Goal: Information Seeking & Learning: Understand process/instructions

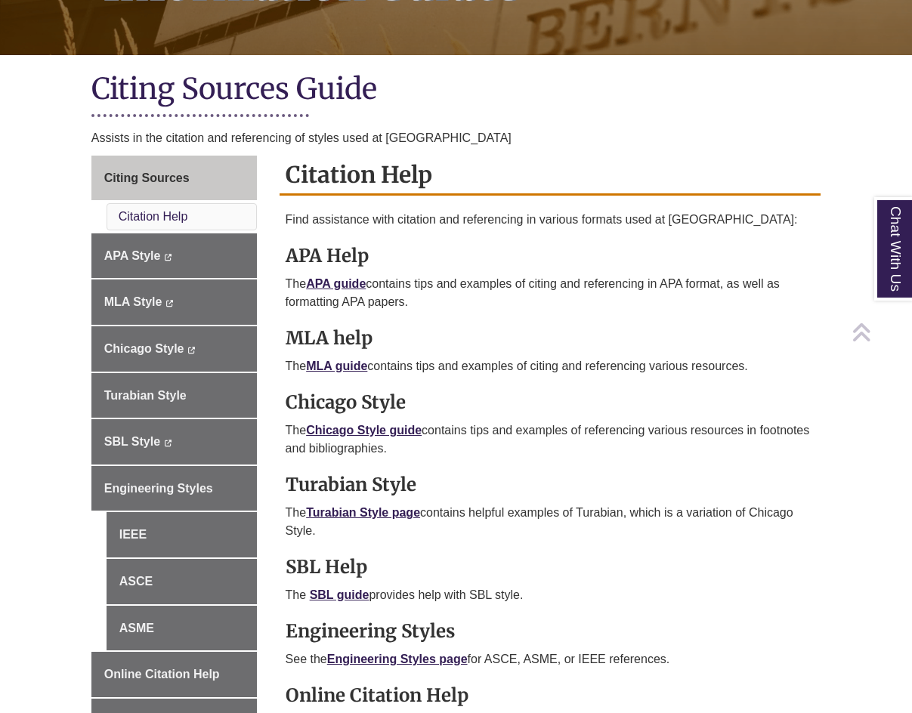
scroll to position [302, 0]
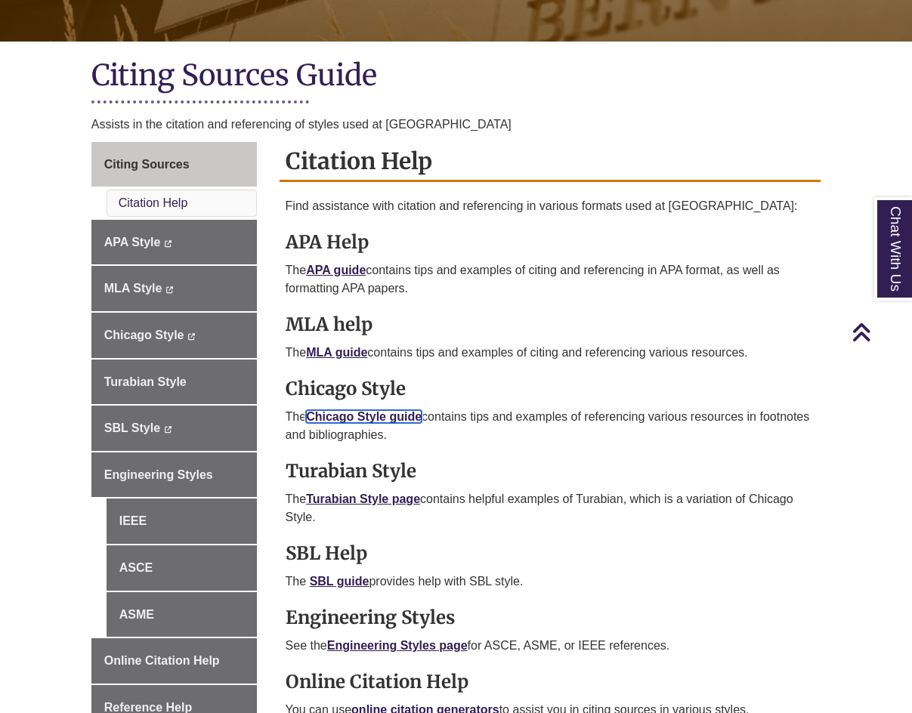
click at [356, 417] on link "Chicago Style guide" at bounding box center [364, 416] width 116 height 13
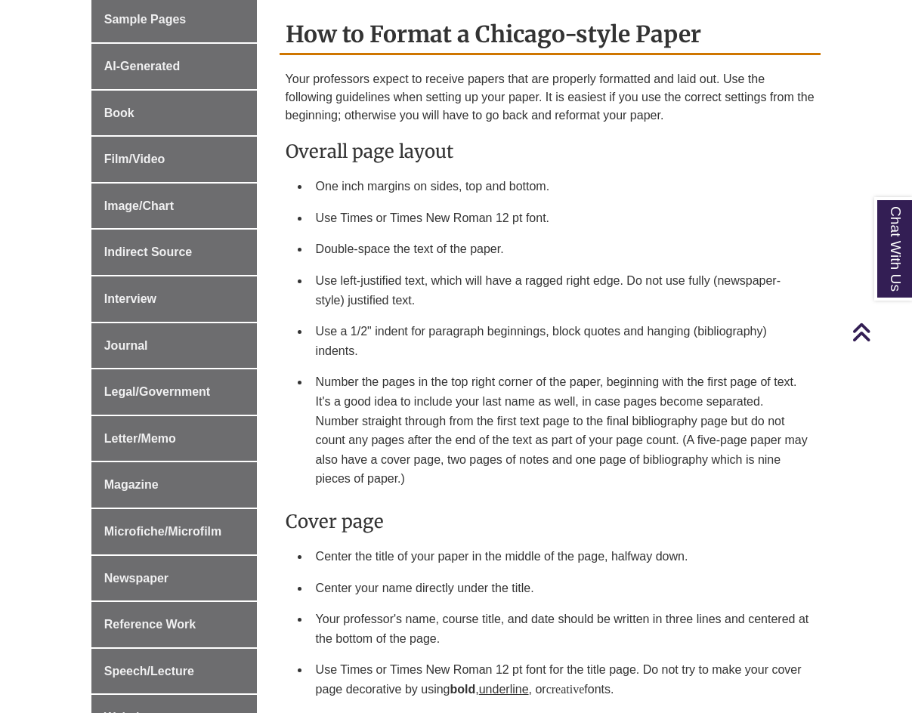
scroll to position [755, 0]
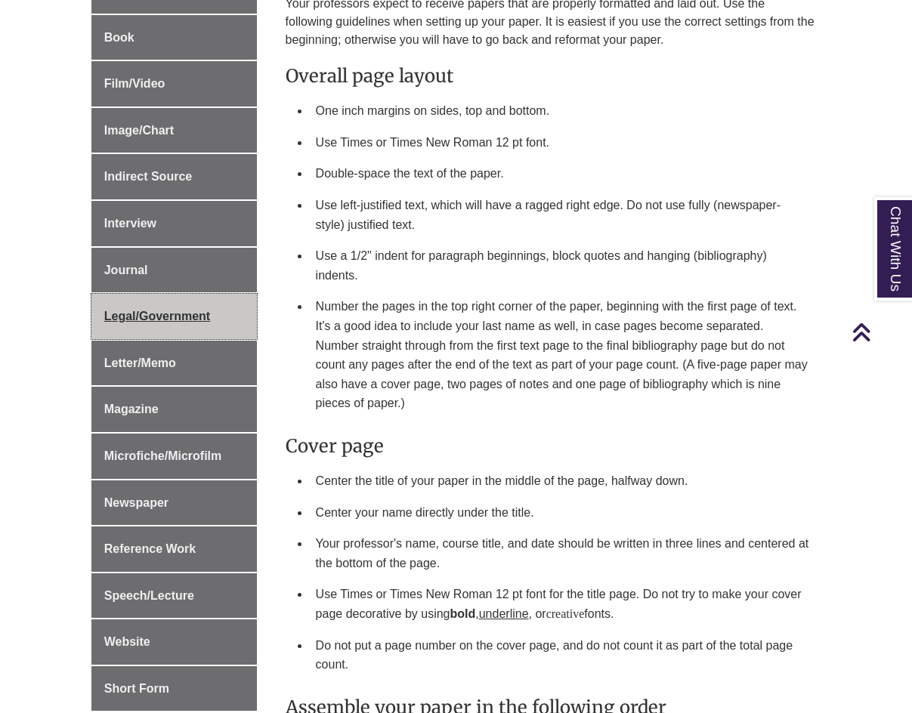
click at [153, 294] on link "Legal/Government" at bounding box center [173, 316] width 165 height 45
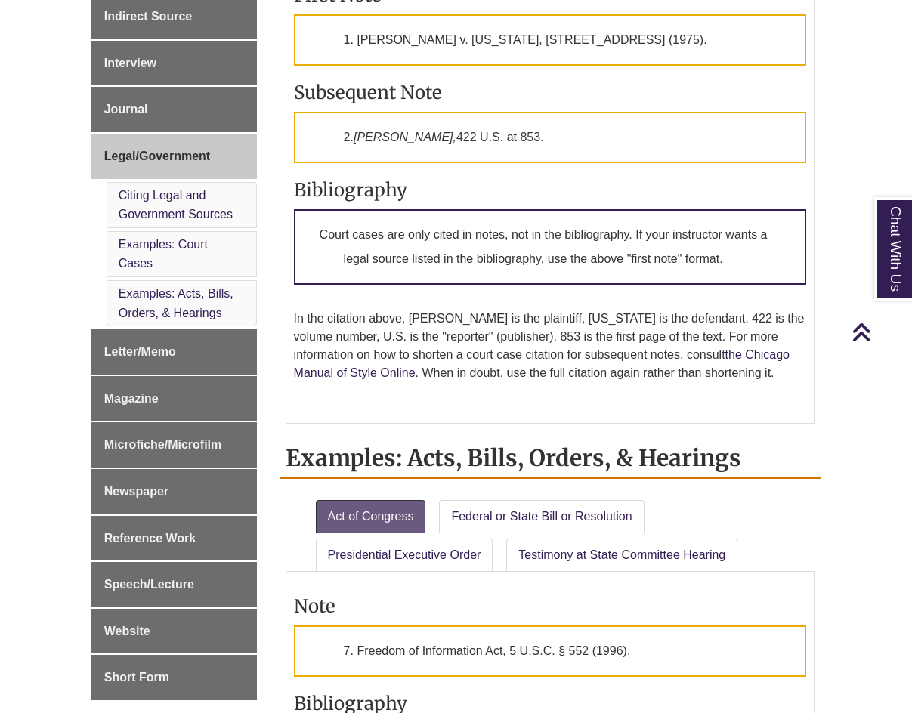
scroll to position [755, 0]
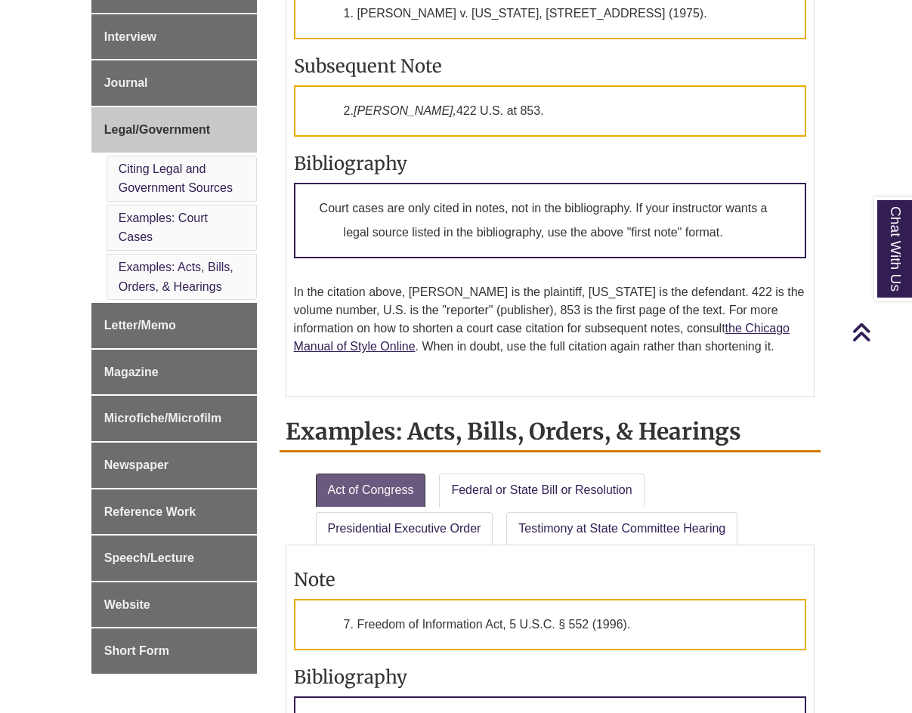
drag, startPoint x: 745, startPoint y: 434, endPoint x: 287, endPoint y: 438, distance: 457.8
click at [287, 438] on h2 "Examples: Acts, Bills, Orders, & Hearings" at bounding box center [551, 432] width 542 height 40
copy h2 "Examples: Acts, Bills, Orders, & Hearings"
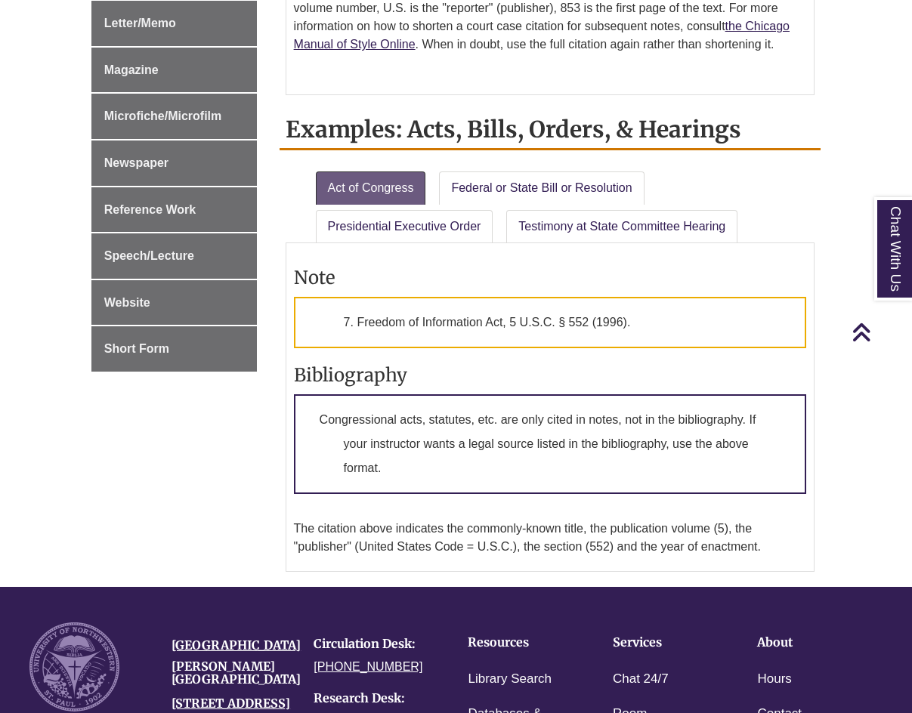
scroll to position [1133, 0]
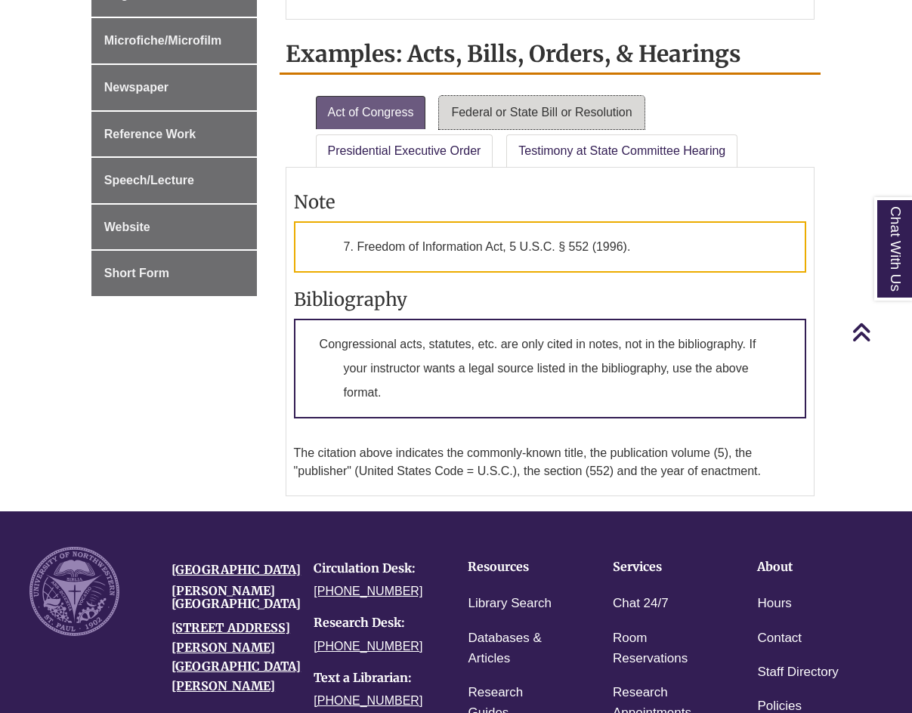
click at [553, 109] on link "Federal or State Bill or Resolution" at bounding box center [541, 112] width 205 height 33
